Goal: Register for event/course

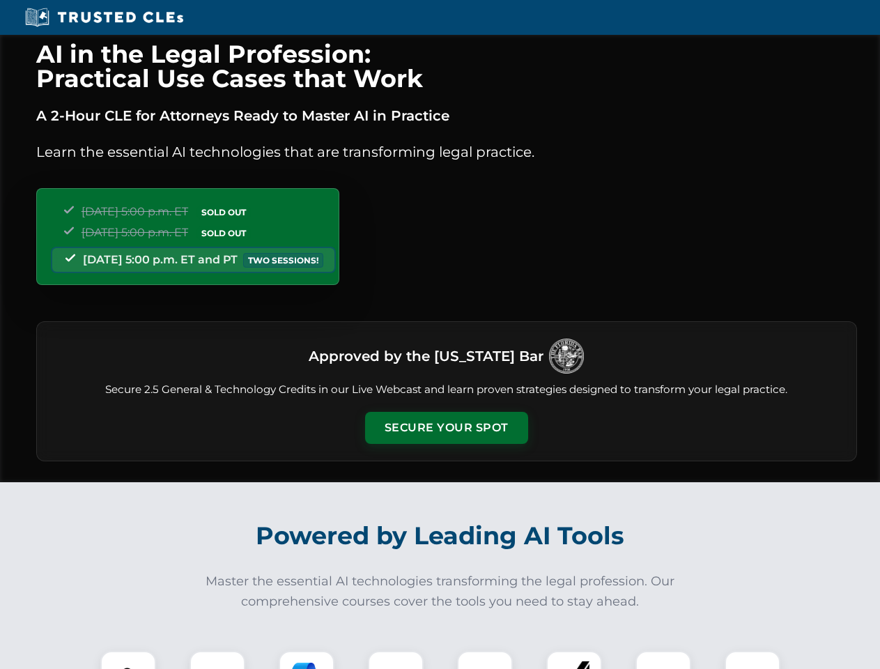
click at [446, 428] on button "Secure Your Spot" at bounding box center [446, 428] width 163 height 32
click at [128, 660] on img at bounding box center [128, 679] width 40 height 40
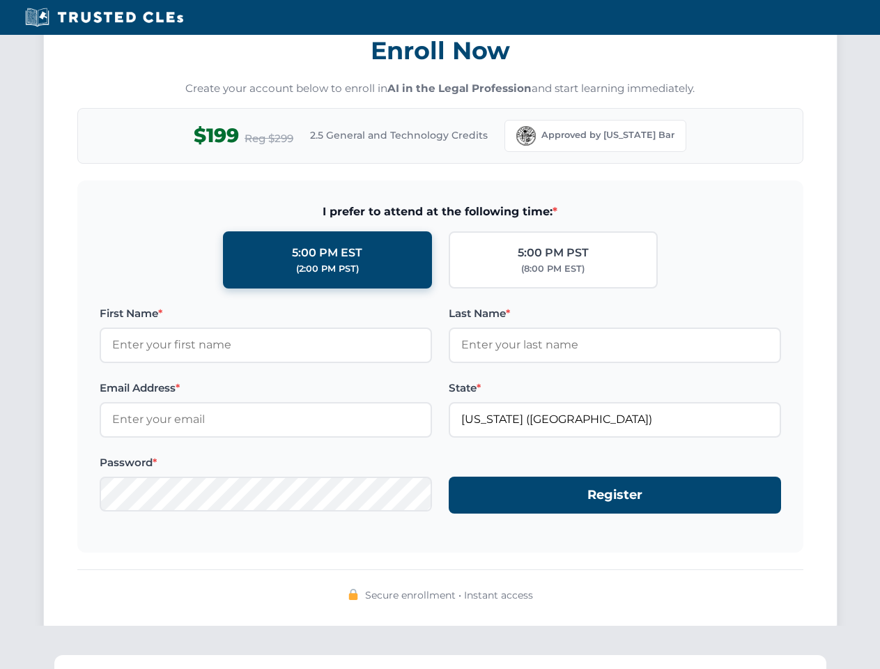
scroll to position [1368, 0]
